Goal: Information Seeking & Learning: Get advice/opinions

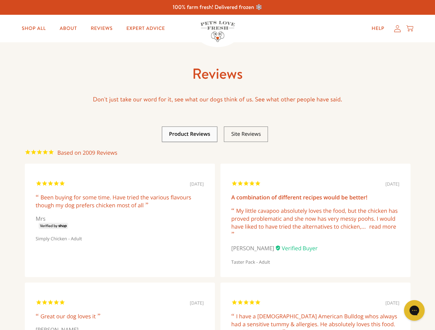
click at [190, 134] on link at bounding box center [189, 134] width 41 height 7
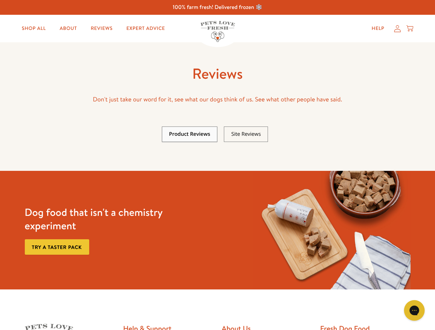
click at [246, 134] on link at bounding box center [246, 134] width 30 height 7
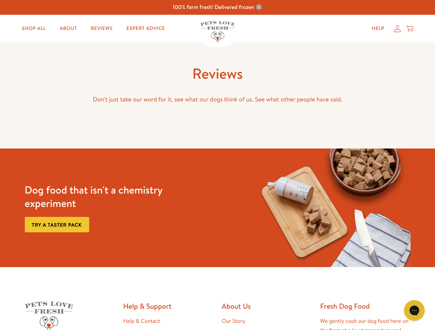
click at [315, 223] on img at bounding box center [331, 208] width 157 height 119
click at [414, 311] on icon "Gorgias live chat" at bounding box center [414, 310] width 7 height 7
